Goal: Task Accomplishment & Management: Use online tool/utility

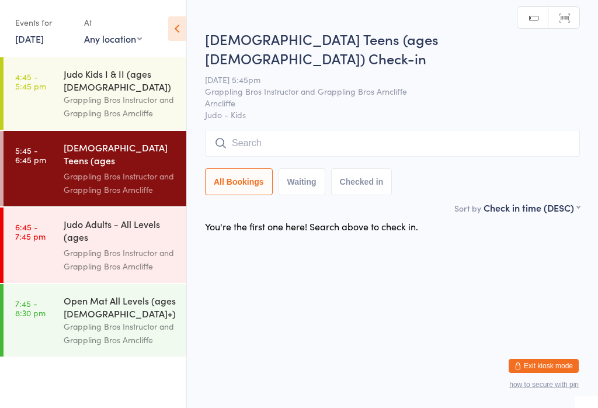
click at [77, 169] on div "Grappling Bros Instructor and Grappling Bros Arncliffe" at bounding box center [120, 182] width 113 height 27
click at [48, 293] on link "7:45 - 8:30 pm Open Mat All Levels (ages [DEMOGRAPHIC_DATA]+) Grappling Bros In…" at bounding box center [95, 320] width 183 height 72
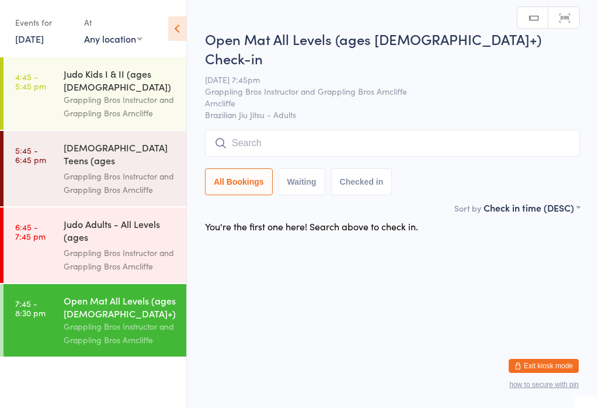
click at [258, 130] on input "search" at bounding box center [392, 143] width 375 height 27
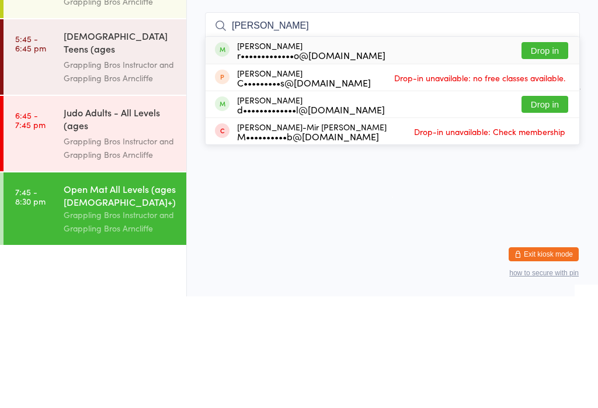
click at [278, 124] on input "Miah" at bounding box center [392, 137] width 375 height 27
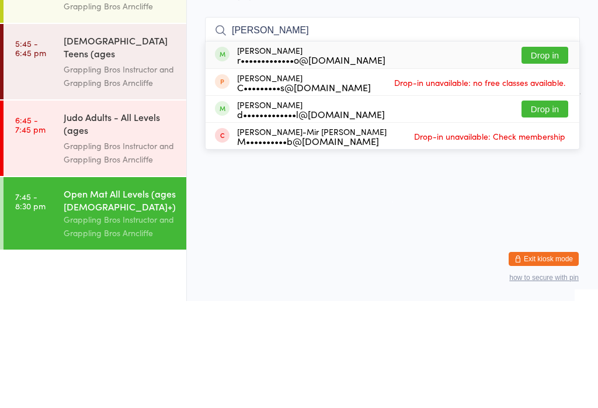
type input "Miah"
click at [263, 162] on div "r•••••••••••••o@[DOMAIN_NAME]" at bounding box center [311, 166] width 148 height 9
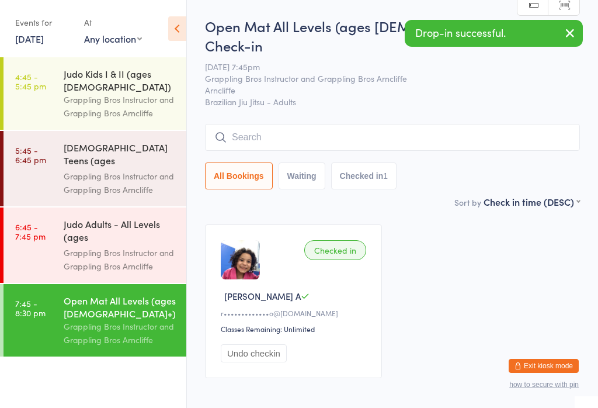
click at [256, 345] on button "Undo checkin" at bounding box center [254, 353] width 66 height 18
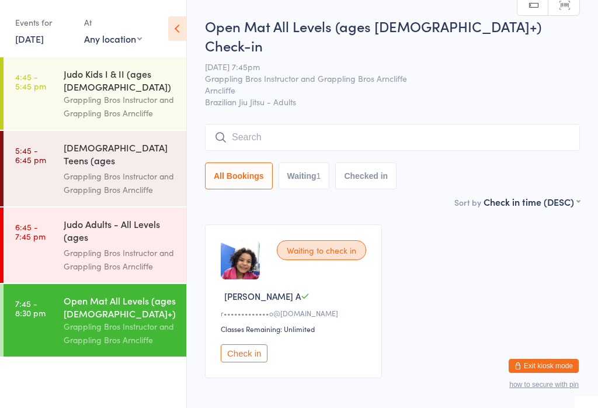
click at [277, 345] on div "Check in" at bounding box center [295, 353] width 149 height 18
click at [224, 359] on div "Waiting to check in Miah A r•••••••••••••o@hotmail.com Classes Remaining: Unlim…" at bounding box center [293, 301] width 177 height 154
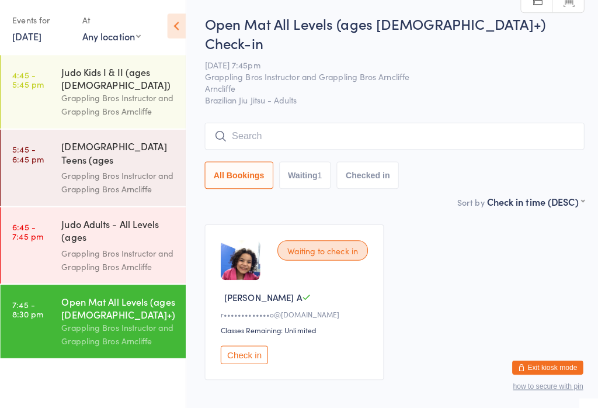
click at [258, 345] on button "Check in" at bounding box center [244, 353] width 47 height 18
click at [254, 344] on button "Check in" at bounding box center [244, 353] width 47 height 18
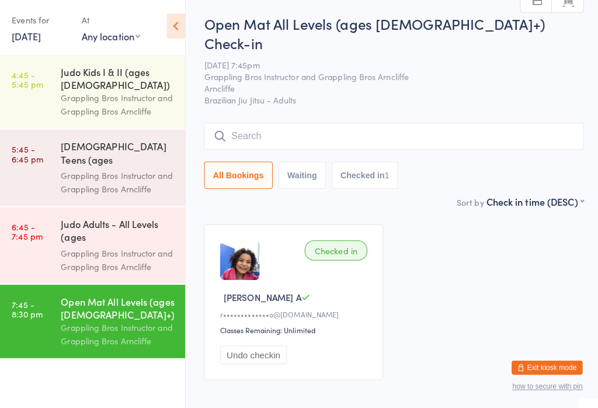
click at [125, 63] on div "Judo Kids I & II (ages 7-11) Grappling Bros Instructor and Grappling Bros Arncl…" at bounding box center [125, 93] width 123 height 72
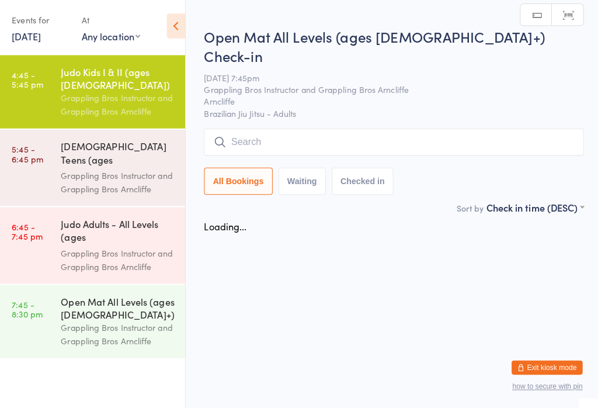
click at [134, 93] on div "Grappling Bros Instructor and Grappling Bros Arncliffe" at bounding box center [120, 106] width 113 height 27
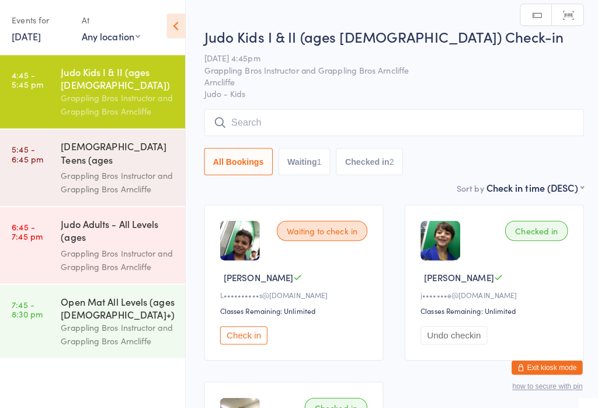
click at [269, 124] on input "search" at bounding box center [392, 123] width 375 height 27
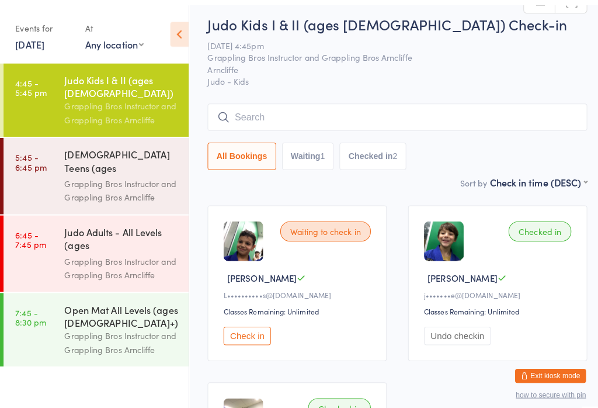
scroll to position [9, 0]
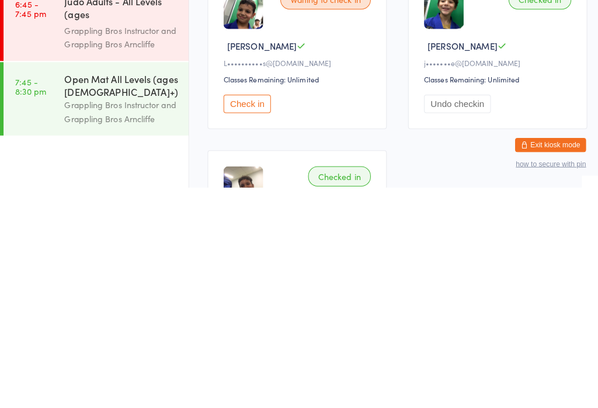
click at [114, 294] on div "Open Mat All Levels (ages [DEMOGRAPHIC_DATA]+)" at bounding box center [120, 307] width 113 height 26
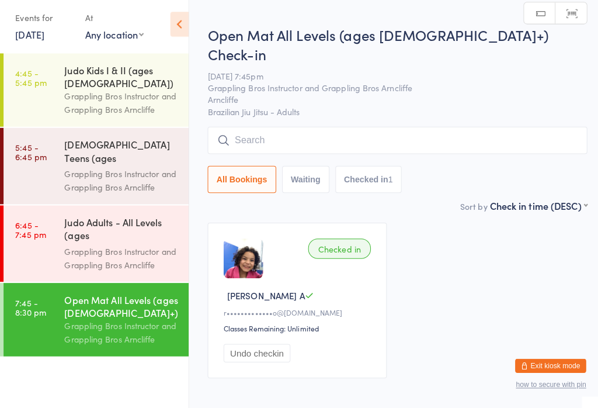
click at [343, 130] on input "search" at bounding box center [392, 143] width 375 height 27
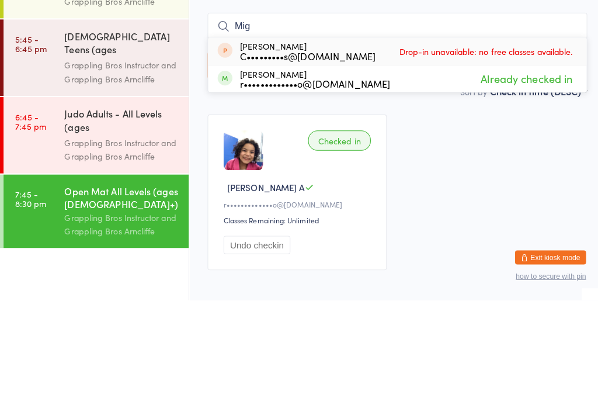
scroll to position [39, 0]
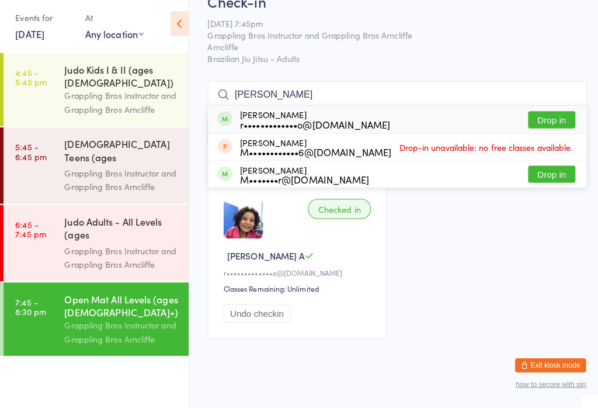
type input "Miguel"
click at [262, 114] on div "Miguel Arruda r•••••••••••••o@hotmail.com" at bounding box center [311, 123] width 148 height 19
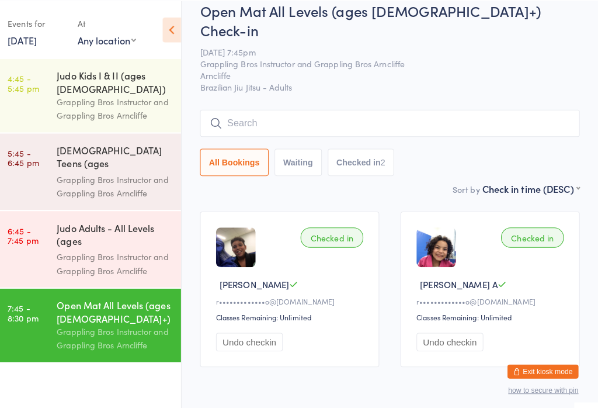
scroll to position [0, 0]
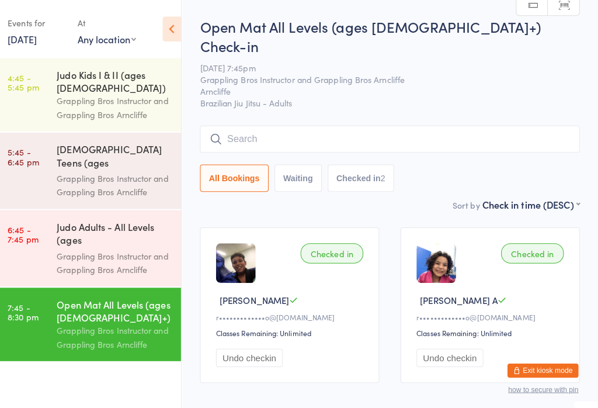
click at [249, 344] on button "Undo checkin" at bounding box center [254, 353] width 66 height 18
click at [453, 344] on button "Undo checkin" at bounding box center [452, 353] width 66 height 18
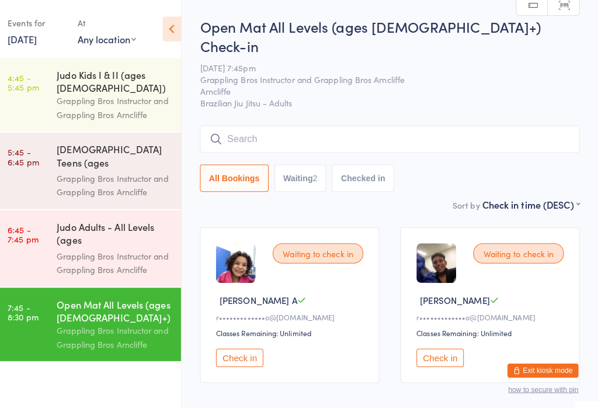
click at [69, 93] on div "Grappling Bros Instructor and Grappling Bros Arncliffe" at bounding box center [120, 106] width 113 height 27
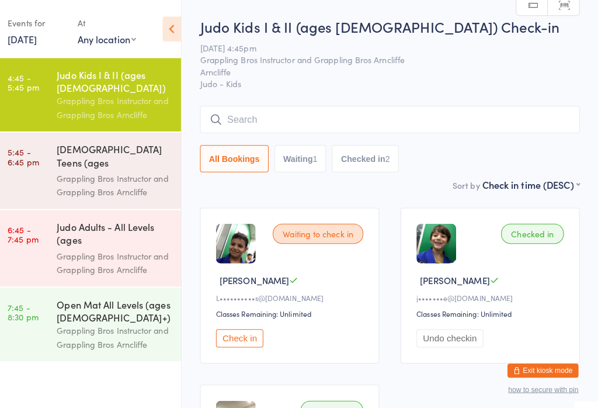
click at [324, 119] on input "search" at bounding box center [392, 118] width 375 height 27
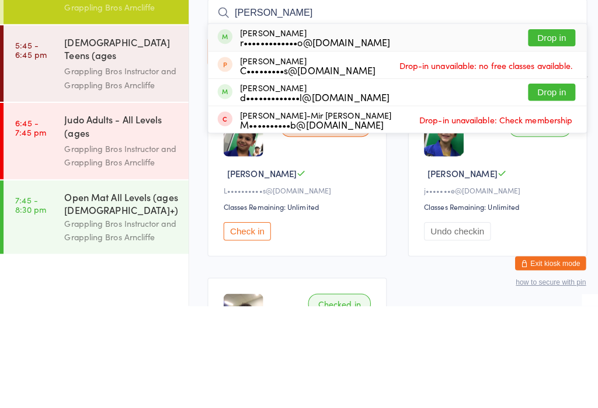
type input "Miah"
click at [272, 133] on div "Miah Arruda r•••••••••••••o@hotmail.com" at bounding box center [311, 142] width 148 height 19
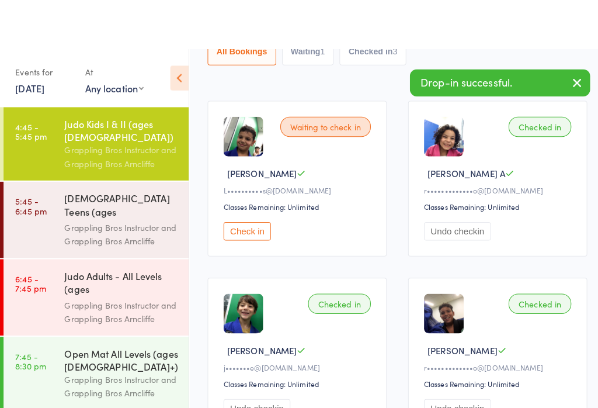
scroll to position [154, 0]
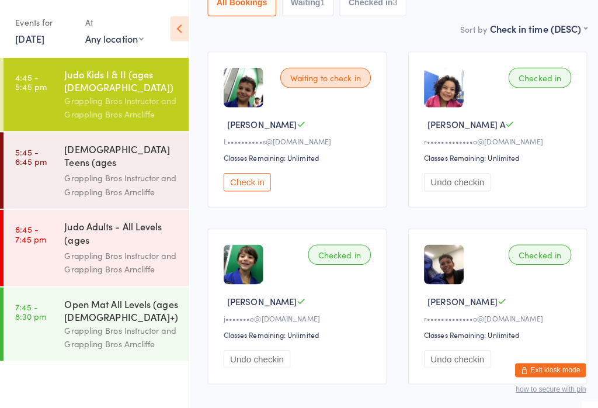
click at [546, 78] on div "Checked in" at bounding box center [533, 77] width 62 height 20
click at [534, 86] on div "Checked in" at bounding box center [533, 77] width 62 height 20
click at [116, 169] on div "Grappling Bros Instructor and Grappling Bros Arncliffe" at bounding box center [120, 182] width 113 height 27
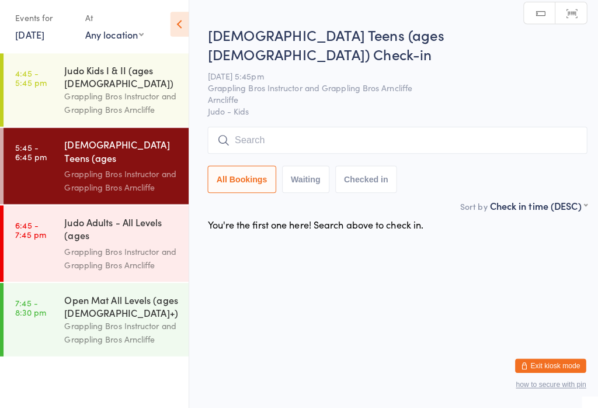
click at [301, 130] on input "search" at bounding box center [392, 143] width 375 height 27
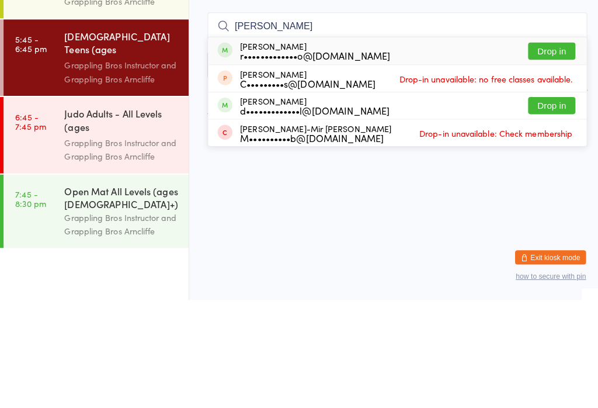
type input "Miah"
click at [277, 153] on div "Miah Arruda r•••••••••••••o@hotmail.com" at bounding box center [311, 162] width 148 height 19
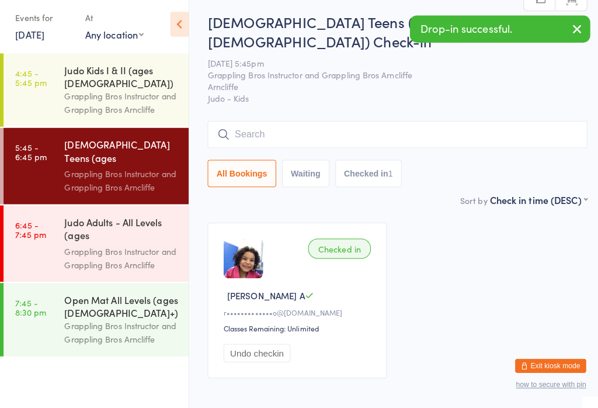
click at [175, 20] on icon at bounding box center [177, 28] width 18 height 25
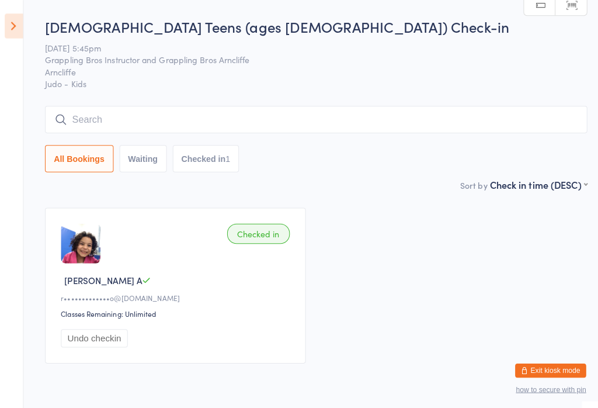
click at [18, 22] on icon at bounding box center [14, 25] width 18 height 25
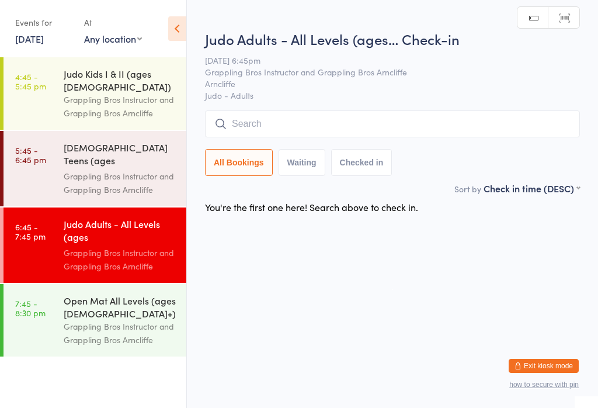
click at [99, 320] on div "Grappling Bros Instructor and Grappling Bros Arncliffe" at bounding box center [120, 333] width 113 height 27
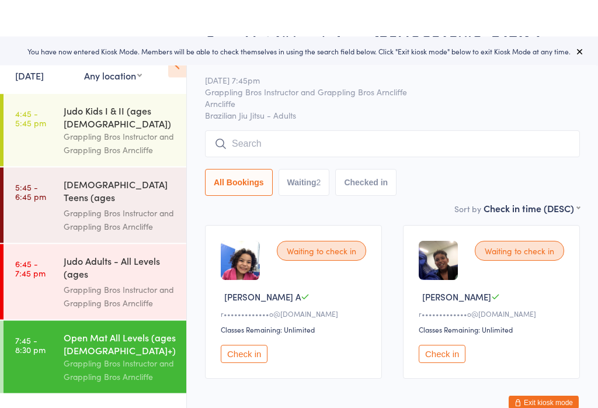
scroll to position [39, 0]
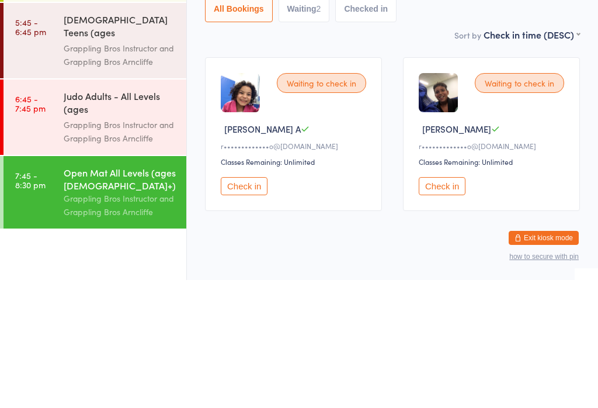
click at [230, 305] on button "Check in" at bounding box center [244, 314] width 47 height 18
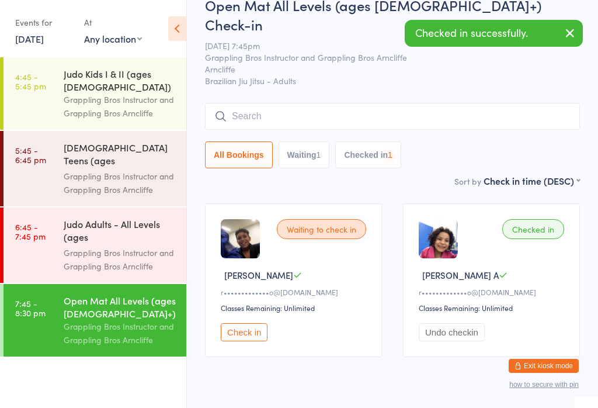
click at [252, 306] on div "Waiting to check in [PERSON_NAME] A r•••••••••••••o@[DOMAIN_NAME] Classes Remai…" at bounding box center [293, 280] width 177 height 154
click at [251, 327] on button "Check in" at bounding box center [244, 332] width 47 height 18
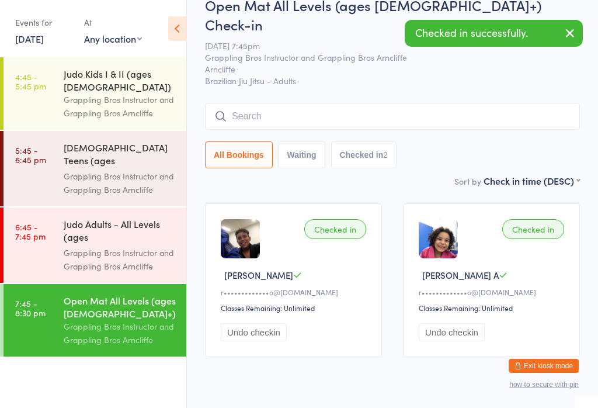
click at [450, 323] on button "Undo checkin" at bounding box center [452, 332] width 66 height 18
